Goal: Information Seeking & Learning: Learn about a topic

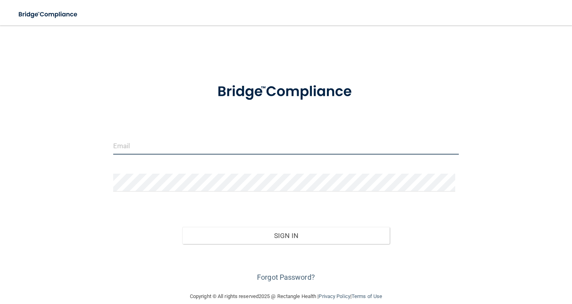
click at [177, 152] on input "email" at bounding box center [286, 146] width 346 height 18
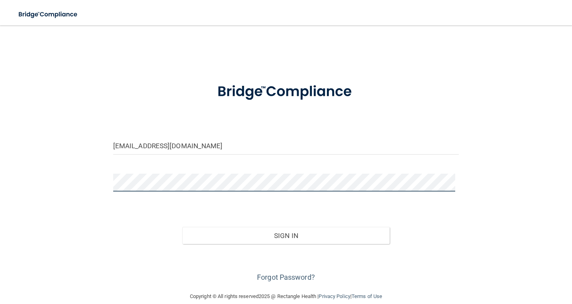
click at [182, 227] on button "Sign In" at bounding box center [286, 235] width 208 height 17
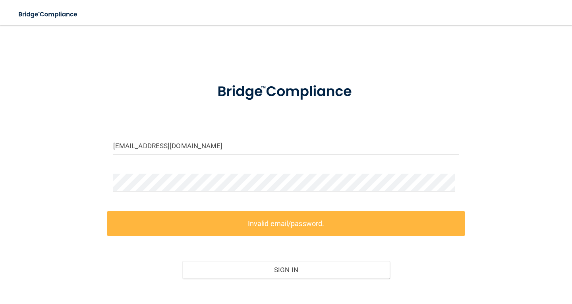
click at [56, 154] on div "BRIANNAN@BAYORAL.COM Invalid email/password. You don't have permission to acces…" at bounding box center [286, 175] width 541 height 285
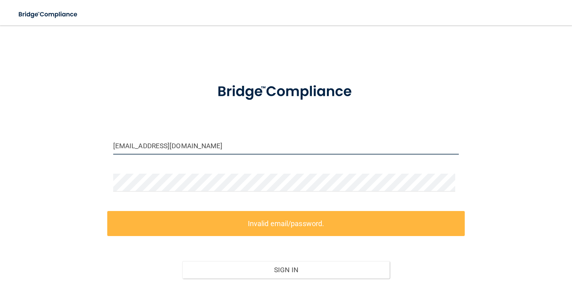
drag, startPoint x: 213, startPoint y: 144, endPoint x: 19, endPoint y: 144, distance: 193.6
click at [19, 144] on div "BRIANNAN@BAYORAL.COM Invalid email/password. You don't have permission to acces…" at bounding box center [286, 175] width 541 height 285
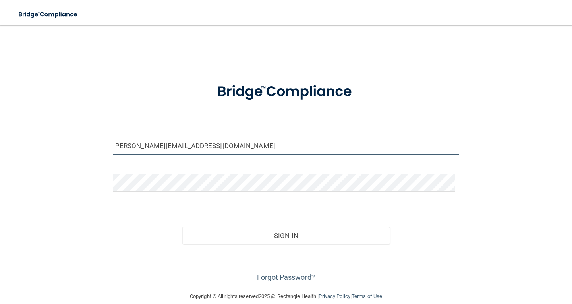
type input "[PERSON_NAME][EMAIL_ADDRESS][DOMAIN_NAME]"
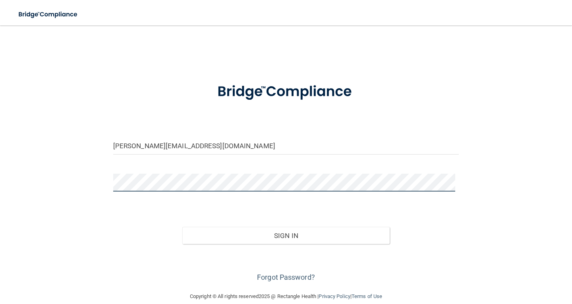
click at [182, 227] on button "Sign In" at bounding box center [286, 235] width 208 height 17
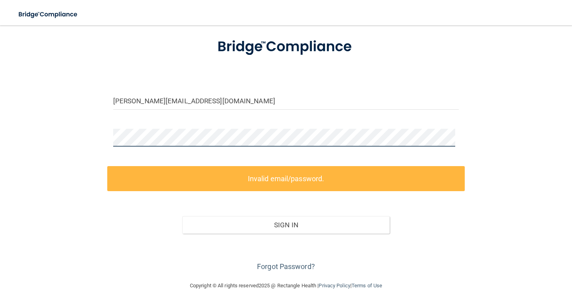
scroll to position [45, 0]
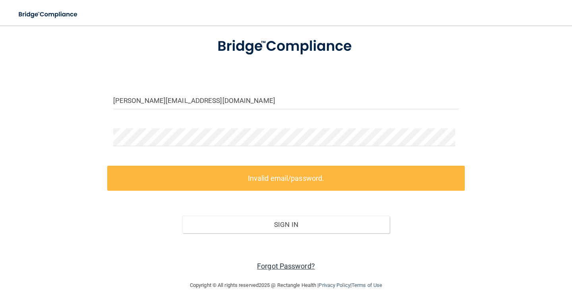
click at [289, 266] on link "Forgot Password?" at bounding box center [286, 266] width 58 height 8
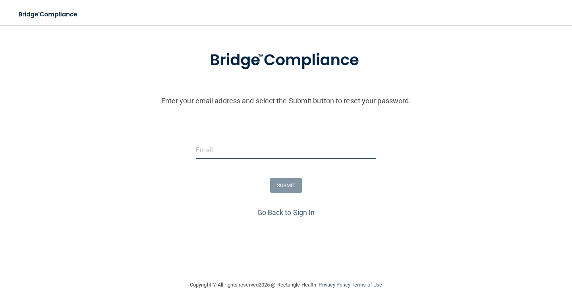
click at [219, 147] on input "email" at bounding box center [286, 150] width 180 height 18
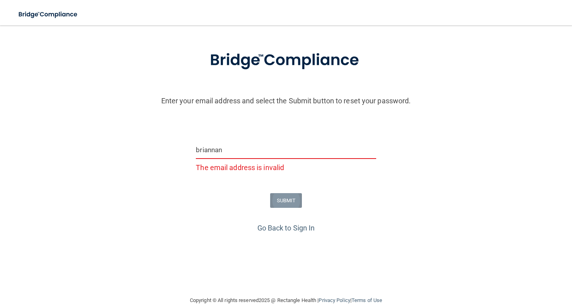
type input "[PERSON_NAME][EMAIL_ADDRESS][DOMAIN_NAME]"
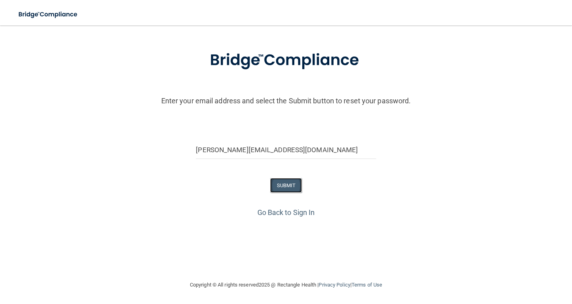
click at [287, 190] on button "SUBMIT" at bounding box center [286, 185] width 32 height 15
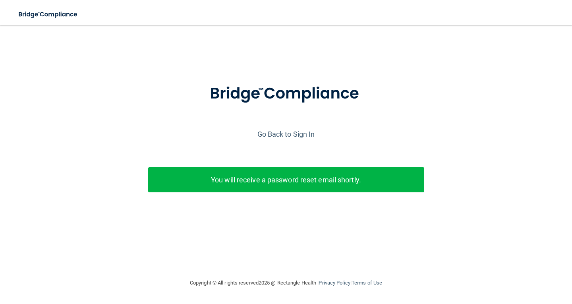
scroll to position [0, 0]
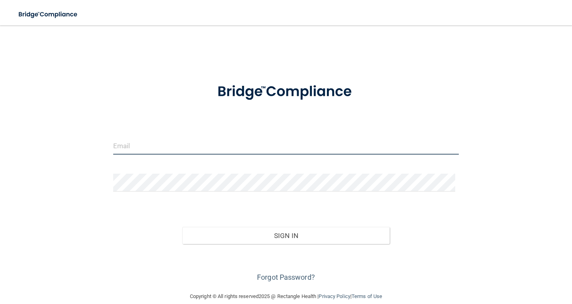
click at [213, 148] on input "email" at bounding box center [286, 146] width 346 height 18
type input "[PERSON_NAME][EMAIL_ADDRESS][DOMAIN_NAME]"
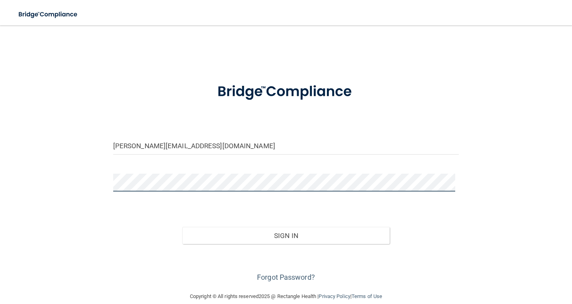
click at [182, 227] on button "Sign In" at bounding box center [286, 235] width 208 height 17
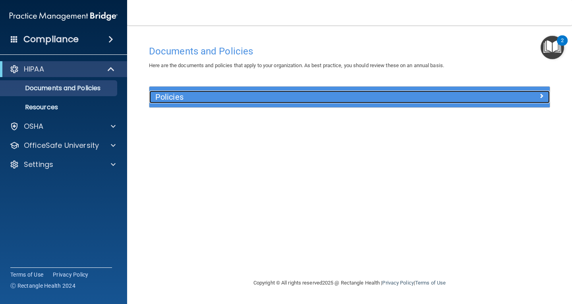
click at [208, 92] on div "Policies" at bounding box center [299, 97] width 301 height 13
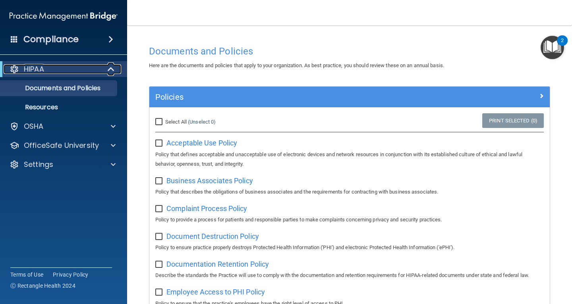
click at [45, 70] on div "HIPAA" at bounding box center [53, 69] width 98 height 10
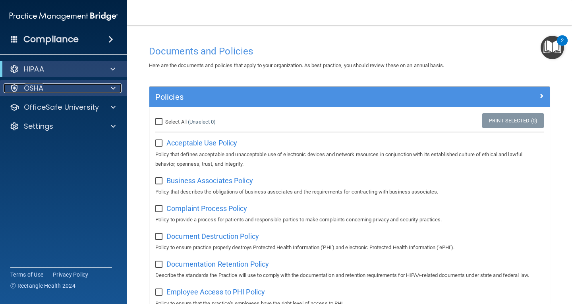
click at [53, 91] on div "OSHA" at bounding box center [53, 88] width 99 height 10
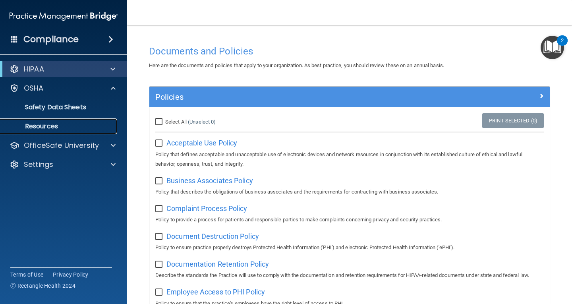
click at [40, 121] on link "Resources" at bounding box center [54, 126] width 125 height 16
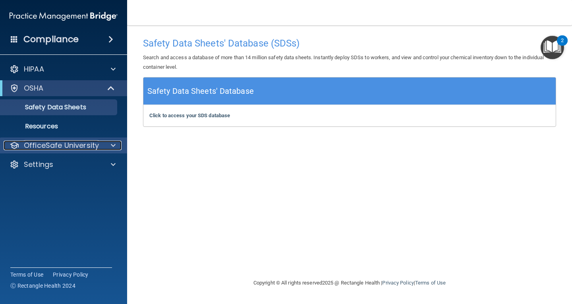
click at [84, 145] on p "OfficeSafe University" at bounding box center [61, 146] width 75 height 10
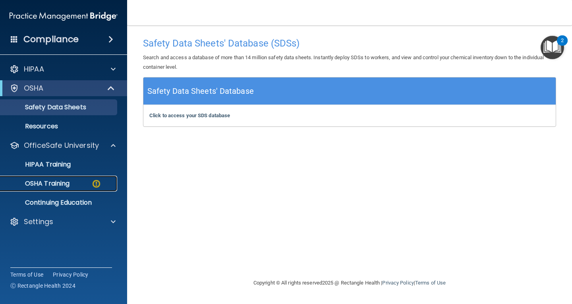
click at [71, 180] on div "OSHA Training" at bounding box center [59, 184] width 109 height 8
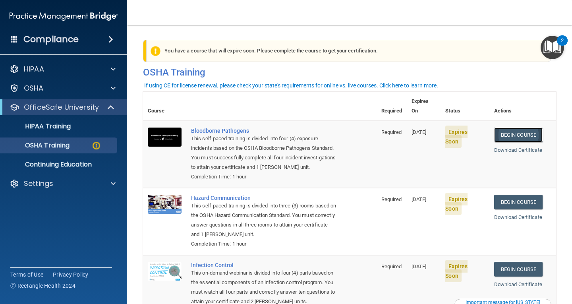
click at [527, 128] on link "Begin Course" at bounding box center [519, 135] width 48 height 15
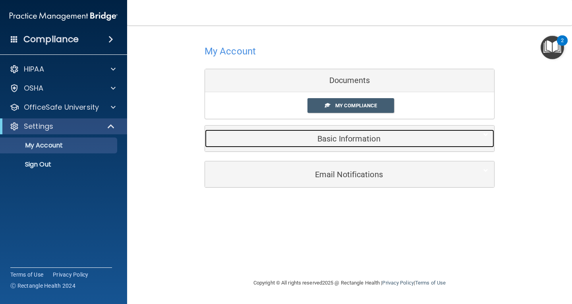
click at [351, 137] on h5 "Basic Information" at bounding box center [337, 138] width 253 height 9
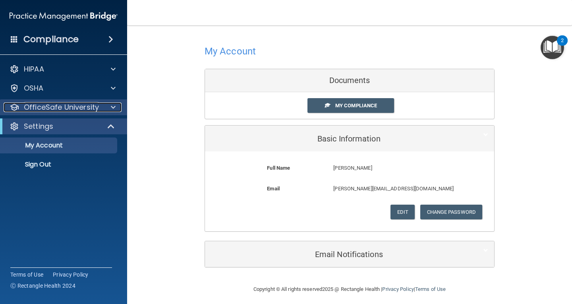
click at [56, 108] on p "OfficeSafe University" at bounding box center [61, 108] width 75 height 10
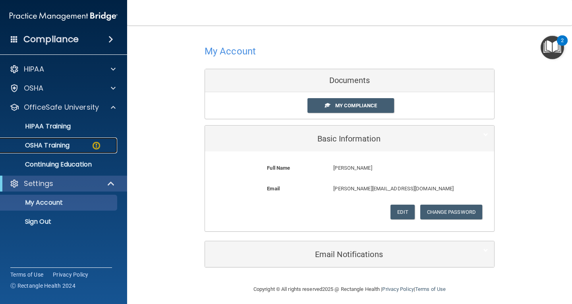
click at [52, 140] on link "OSHA Training" at bounding box center [54, 146] width 125 height 16
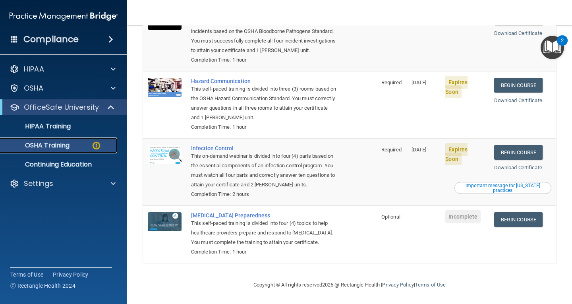
scroll to position [79, 0]
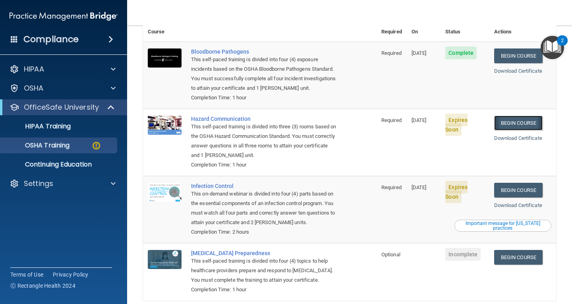
click at [506, 116] on link "Begin Course" at bounding box center [519, 123] width 48 height 15
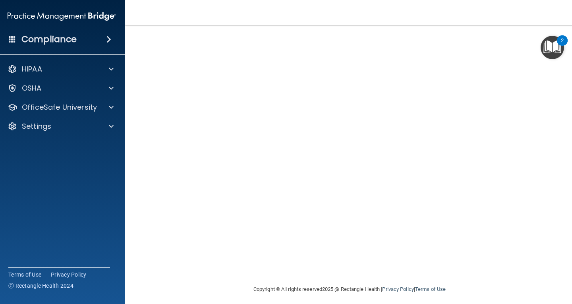
scroll to position [54, 0]
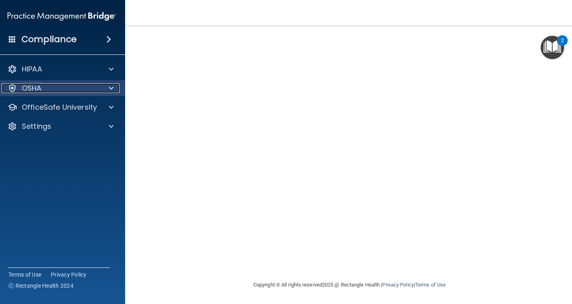
click at [79, 91] on div "OSHA" at bounding box center [51, 88] width 99 height 10
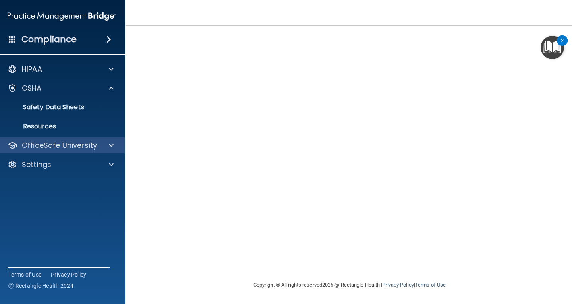
click at [64, 138] on div "OfficeSafe University" at bounding box center [62, 146] width 128 height 16
click at [72, 143] on p "OfficeSafe University" at bounding box center [59, 146] width 75 height 10
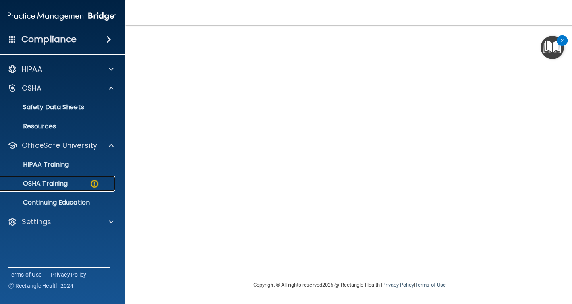
click at [71, 182] on div "OSHA Training" at bounding box center [57, 184] width 109 height 8
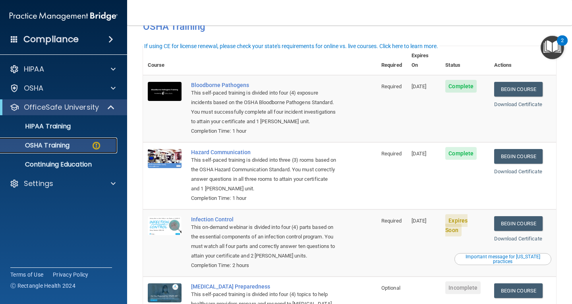
scroll to position [39, 0]
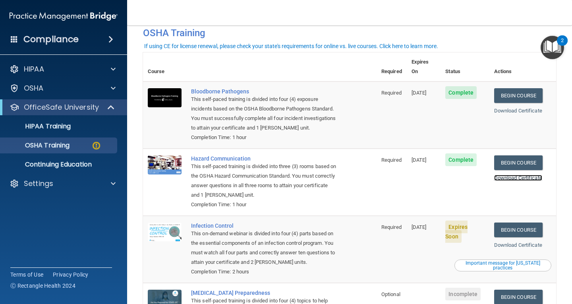
click at [531, 175] on link "Download Certificate" at bounding box center [519, 178] width 48 height 6
click at [514, 223] on link "Begin Course" at bounding box center [519, 230] width 48 height 15
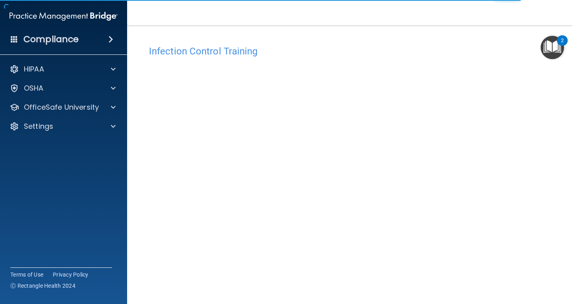
scroll to position [36, 0]
